Goal: Task Accomplishment & Management: Use online tool/utility

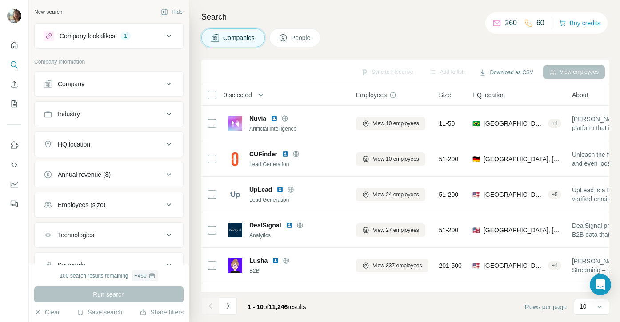
click at [505, 24] on p "260" at bounding box center [511, 23] width 12 height 11
drag, startPoint x: 501, startPoint y: 23, endPoint x: 514, endPoint y: 23, distance: 12.9
click at [514, 23] on div "260 60" at bounding box center [519, 23] width 52 height 12
click at [493, 31] on div "260 60 Buy credits" at bounding box center [547, 22] width 122 height 21
click at [496, 23] on div "260" at bounding box center [505, 23] width 24 height 11
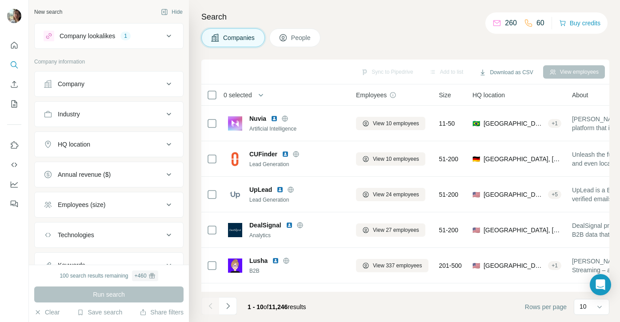
click at [505, 20] on p "260" at bounding box center [511, 23] width 12 height 11
click at [526, 20] on icon at bounding box center [528, 23] width 9 height 9
click at [531, 20] on div "60" at bounding box center [534, 23] width 20 height 11
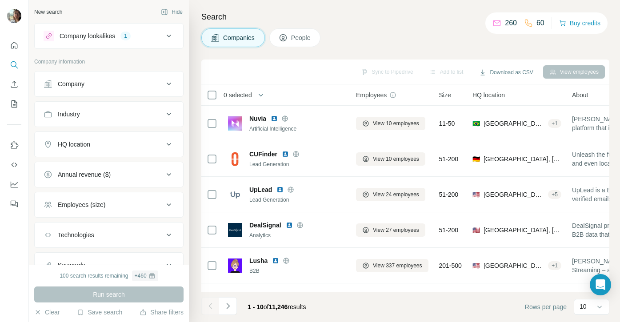
click at [450, 45] on div "Companies People" at bounding box center [405, 37] width 408 height 19
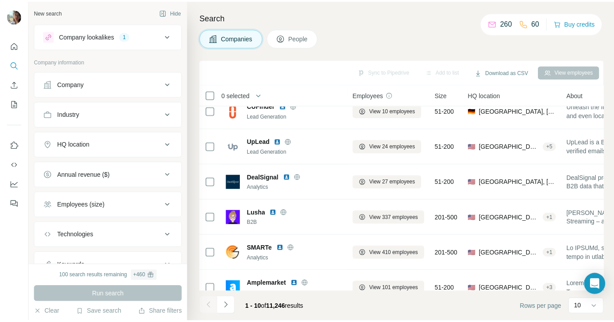
scroll to position [50, 0]
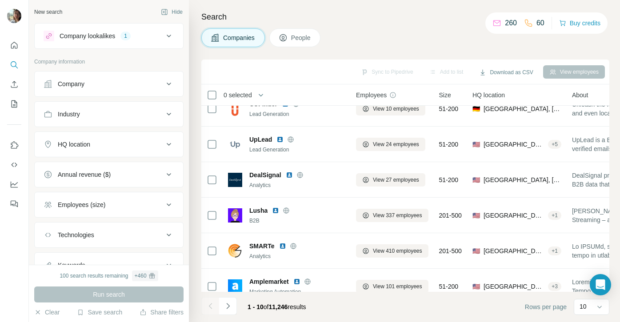
click at [125, 81] on div "Company" at bounding box center [104, 84] width 120 height 9
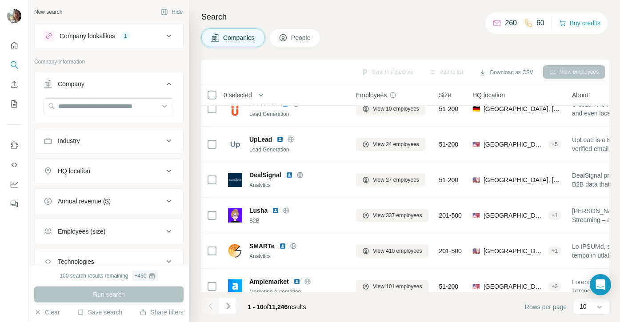
click at [125, 81] on div "Company" at bounding box center [104, 84] width 120 height 9
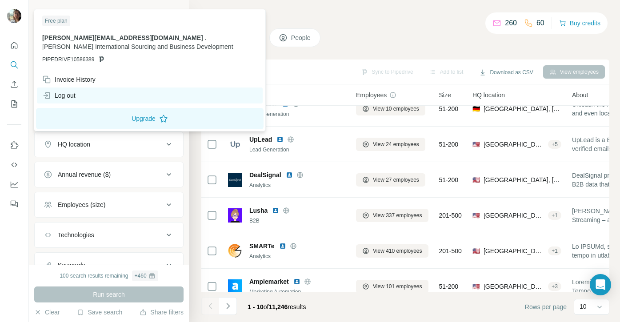
click at [94, 96] on div "Log out" at bounding box center [150, 96] width 226 height 16
click at [93, 95] on div "Log out" at bounding box center [150, 96] width 226 height 16
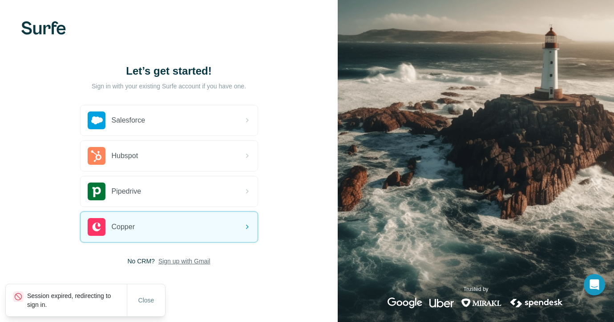
click at [188, 262] on span "Sign up with Gmail" at bounding box center [184, 261] width 52 height 9
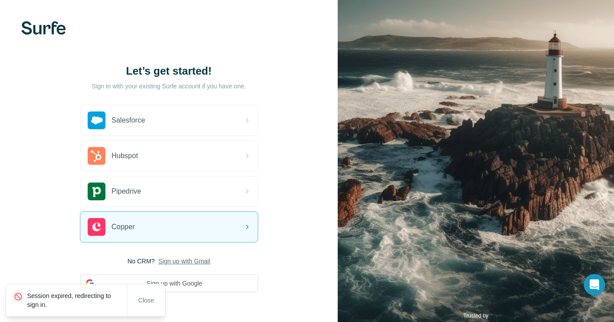
scroll to position [34, 0]
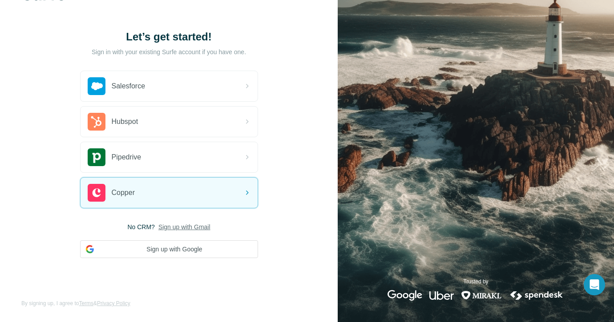
click at [189, 221] on div "Salesforce Hubspot Pipedrive Copper No CRM? Sign up with Gmail Sign up with Goo…" at bounding box center [169, 165] width 178 height 188
click at [189, 224] on span "Sign up with Gmail" at bounding box center [184, 227] width 52 height 9
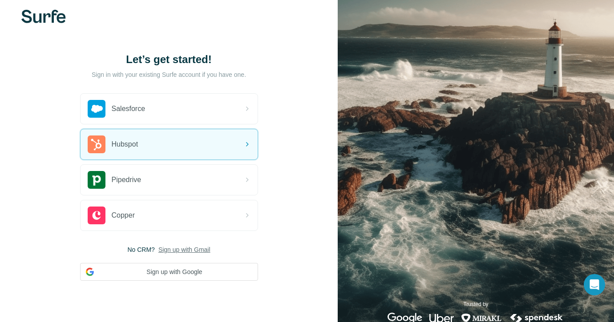
scroll to position [13, 0]
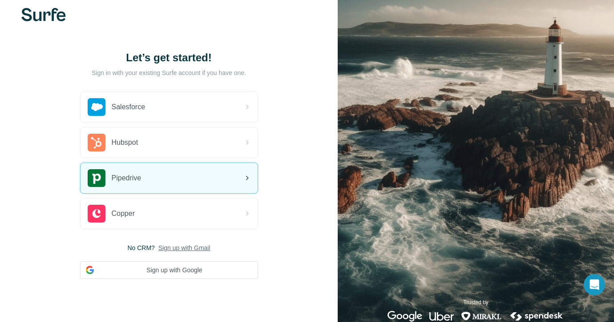
click at [207, 186] on div "Pipedrive" at bounding box center [168, 178] width 177 height 30
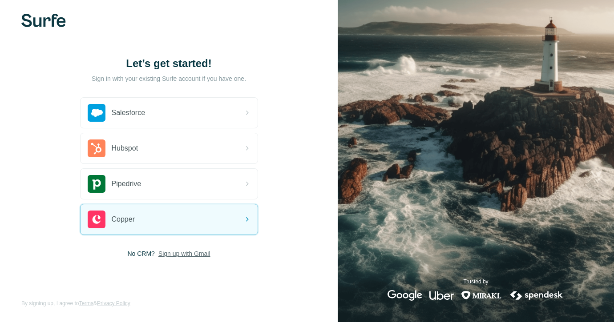
click at [185, 257] on span "Sign up with Gmail" at bounding box center [184, 253] width 52 height 9
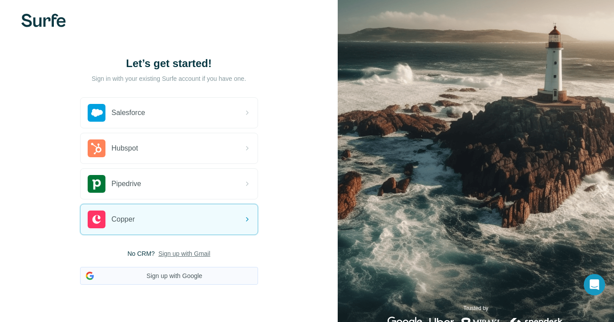
click at [177, 273] on button "Sign up with Google" at bounding box center [169, 276] width 178 height 18
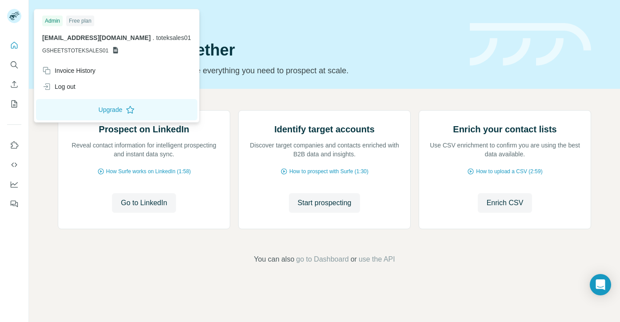
click at [11, 14] on rect at bounding box center [14, 16] width 14 height 14
click at [80, 76] on div "Invoice History" at bounding box center [117, 71] width 160 height 16
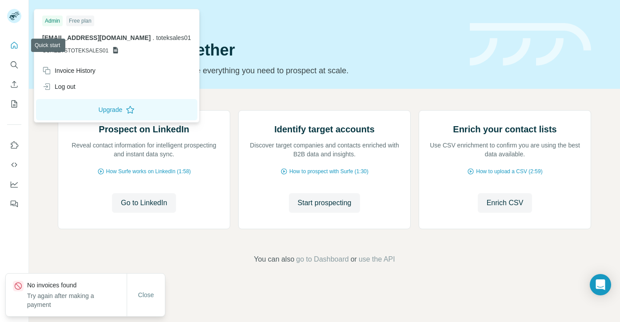
click at [13, 45] on icon "Quick start" at bounding box center [14, 45] width 9 height 9
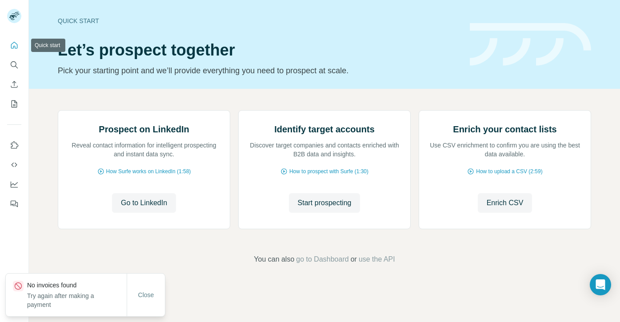
click at [13, 45] on icon "Quick start" at bounding box center [14, 45] width 9 height 9
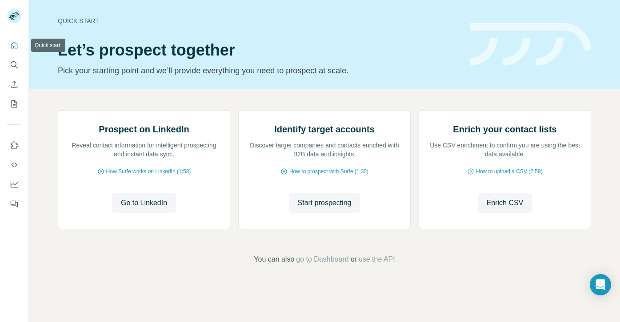
click at [13, 45] on icon "Quick start" at bounding box center [14, 45] width 9 height 9
click at [13, 46] on icon "Quick start" at bounding box center [14, 45] width 7 height 7
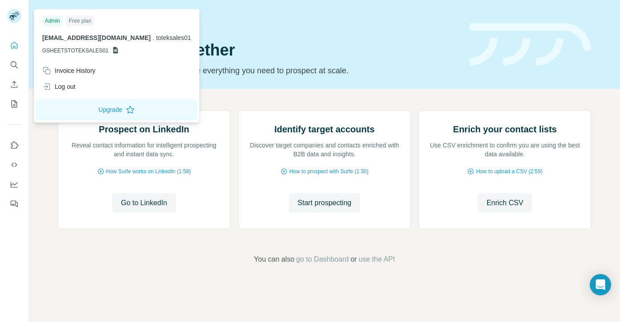
click at [13, 12] on rect at bounding box center [14, 16] width 14 height 14
click at [18, 203] on icon "Feedback" at bounding box center [14, 204] width 9 height 9
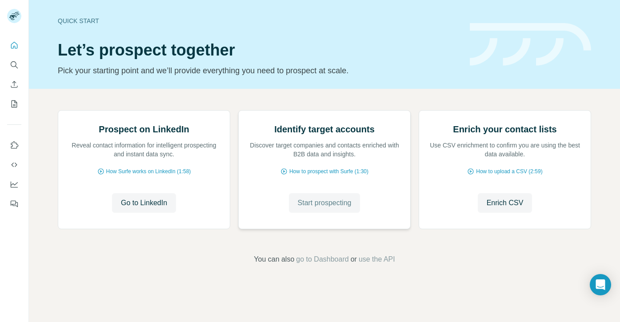
scroll to position [60, 0]
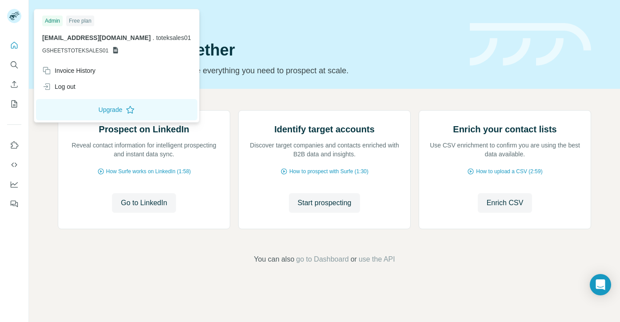
click at [80, 19] on div "Free plan" at bounding box center [80, 21] width 28 height 11
click at [54, 21] on div "Admin" at bounding box center [52, 21] width 20 height 11
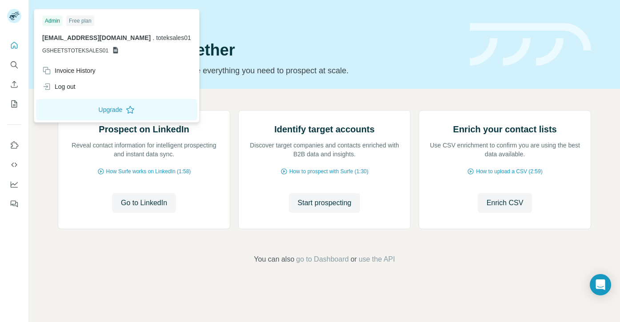
click at [80, 21] on div "Free plan" at bounding box center [80, 21] width 28 height 11
click at [114, 48] on icon at bounding box center [115, 50] width 5 height 7
click at [80, 49] on span "GSHEETSTOTEKSALES01" at bounding box center [75, 51] width 66 height 8
click at [68, 52] on span "GSHEETSTOTEKSALES01" at bounding box center [75, 51] width 66 height 8
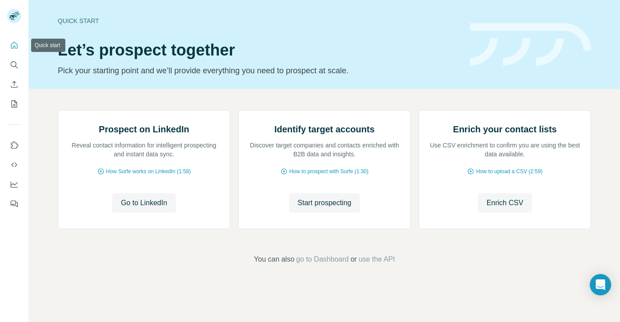
click at [11, 44] on icon "Quick start" at bounding box center [14, 45] width 7 height 7
click at [313, 209] on span "Start prospecting" at bounding box center [325, 203] width 54 height 11
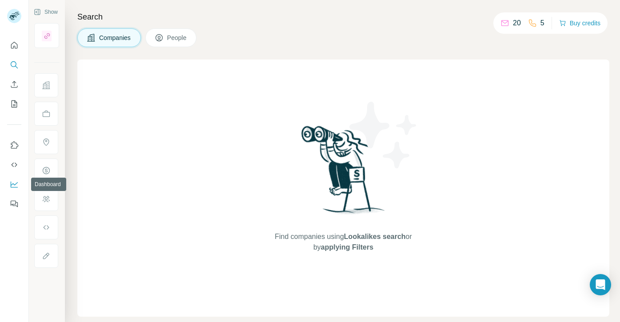
click at [14, 189] on button "Dashboard" at bounding box center [14, 185] width 14 height 16
